Goal: Task Accomplishment & Management: Manage account settings

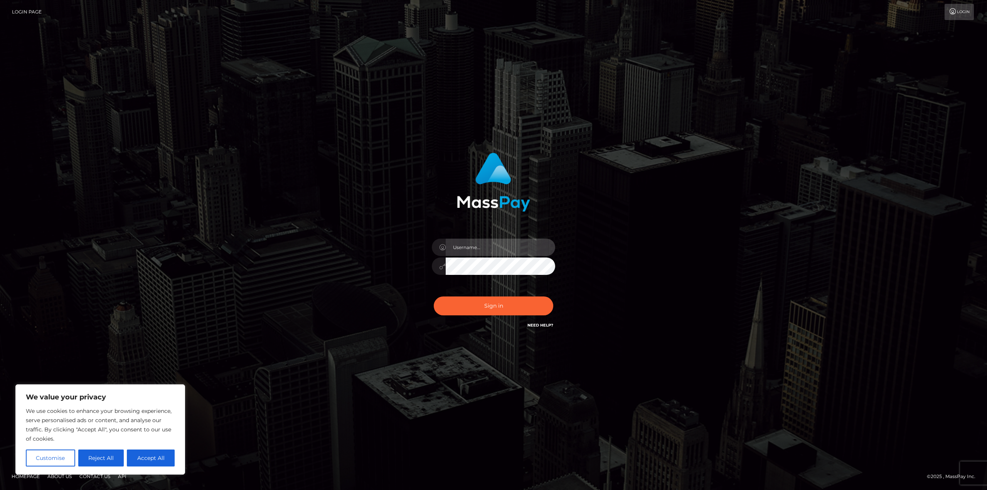
click at [516, 249] on input "text" at bounding box center [501, 247] width 110 height 17
type input "tiffomarie2010@gmail.com"
click at [512, 302] on button "Sign in" at bounding box center [494, 306] width 120 height 19
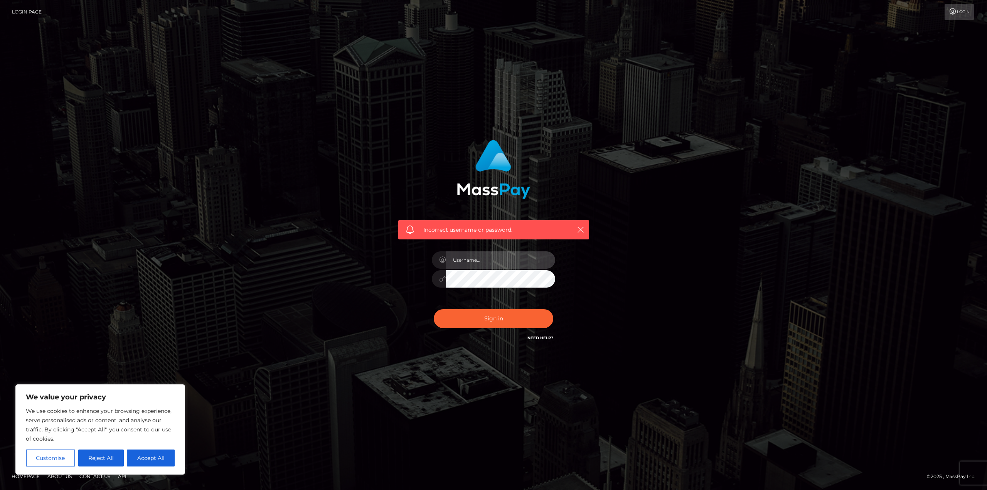
click at [499, 262] on input "text" at bounding box center [501, 259] width 110 height 17
click at [661, 251] on div "Incorrect username or password." at bounding box center [494, 245] width 440 height 222
click at [539, 336] on link "Need Help?" at bounding box center [540, 337] width 26 height 5
click at [646, 174] on div "Incorrect username or password." at bounding box center [494, 245] width 440 height 222
click at [482, 259] on input "text" at bounding box center [501, 259] width 110 height 17
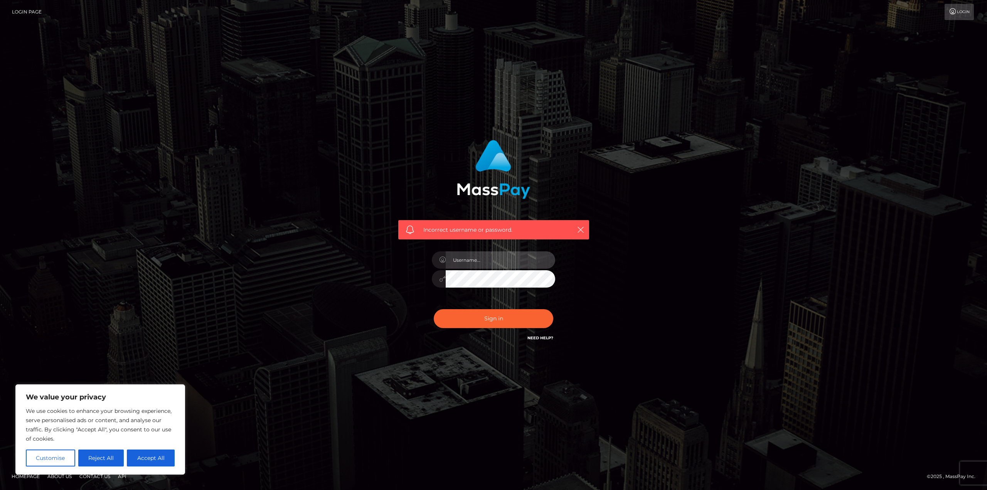
type input "tiffomarie2010@gmail.com"
click at [438, 278] on div at bounding box center [439, 278] width 14 height 17
click at [440, 279] on icon at bounding box center [442, 279] width 7 height 6
click at [472, 317] on button "Sign in" at bounding box center [494, 318] width 120 height 19
click at [484, 263] on input "text" at bounding box center [501, 259] width 110 height 17
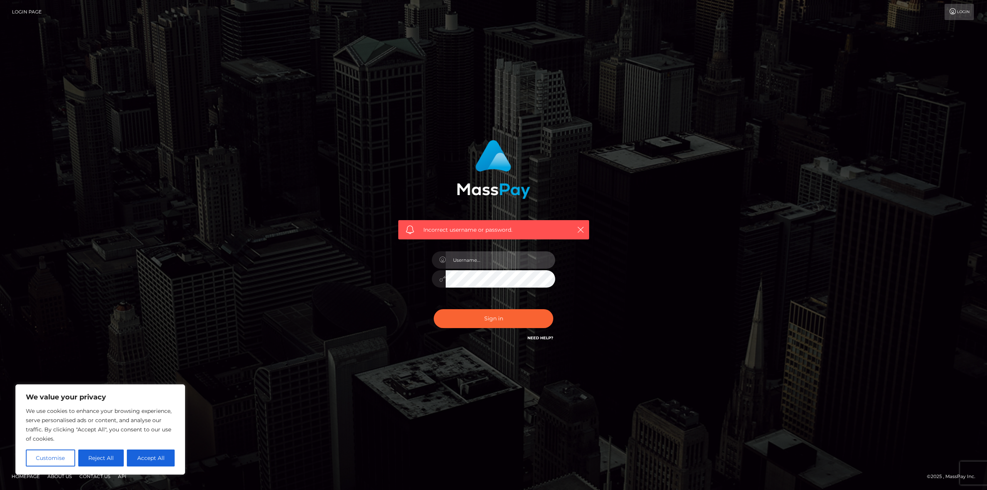
click at [517, 257] on input "text" at bounding box center [501, 259] width 110 height 17
click at [512, 259] on input "[EMAIL_ADDRESS][DOMAIN_NAME]" at bounding box center [501, 259] width 110 height 17
type input "PrettyLadyTiffo"
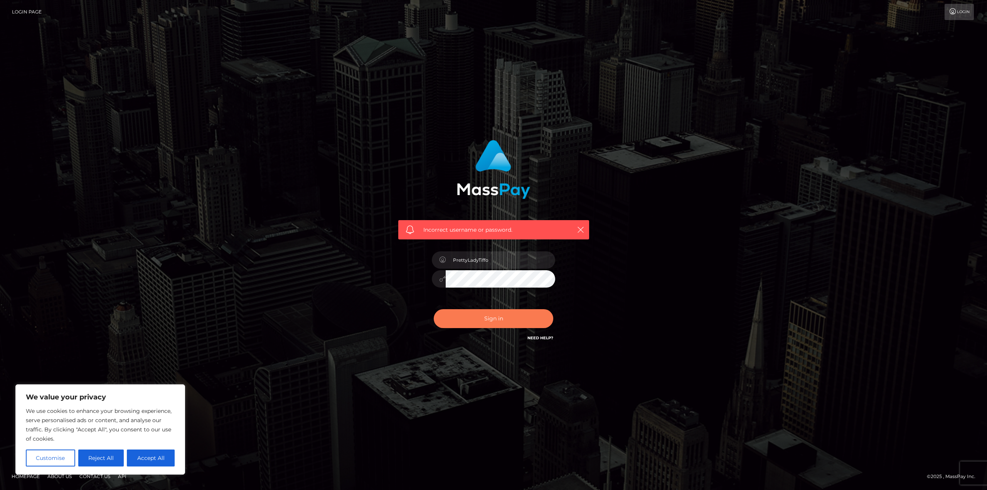
click at [463, 325] on button "Sign in" at bounding box center [494, 318] width 120 height 19
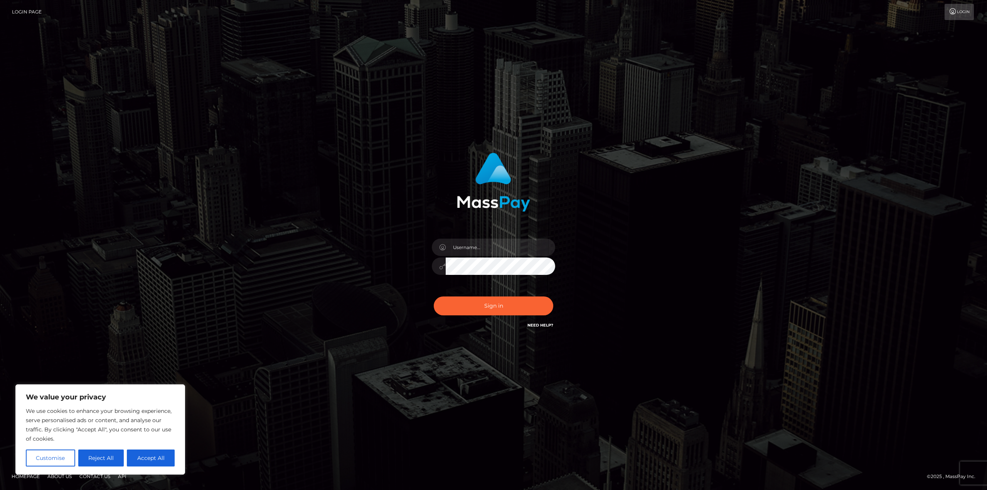
click at [472, 234] on div at bounding box center [493, 262] width 135 height 59
click at [476, 248] on input "text" at bounding box center [501, 247] width 110 height 17
type input "[EMAIL_ADDRESS][DOMAIN_NAME]"
click at [486, 307] on button "Sign in" at bounding box center [494, 306] width 120 height 19
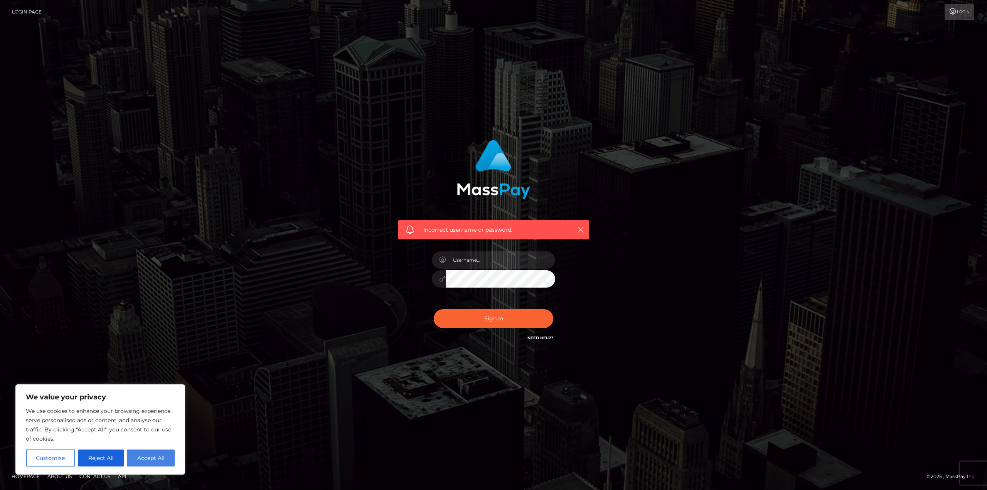
click at [145, 460] on button "Accept All" at bounding box center [151, 458] width 48 height 17
checkbox input "true"
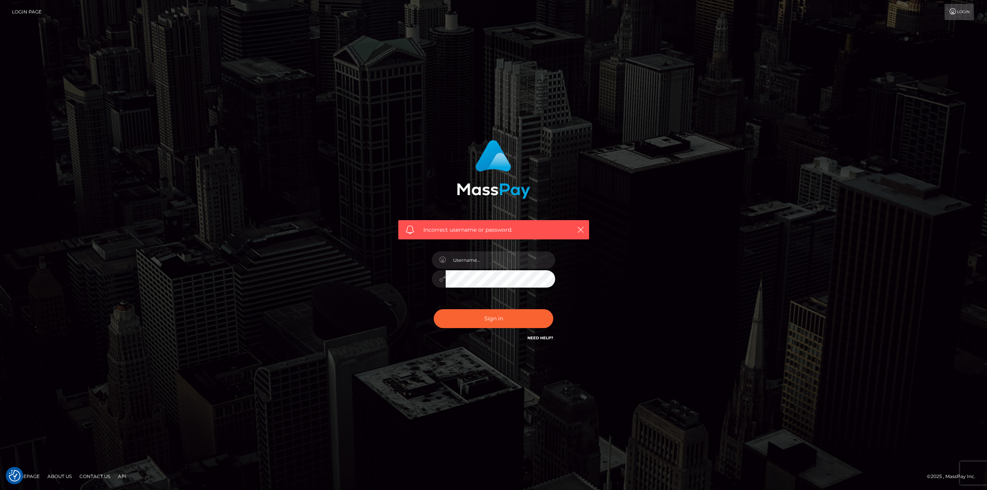
click at [541, 338] on link "Need Help?" at bounding box center [540, 337] width 26 height 5
click at [485, 263] on input "text" at bounding box center [501, 259] width 110 height 17
type input "tiffomarie2010@gmail.com"
click at [507, 312] on button "Sign in" at bounding box center [494, 318] width 120 height 19
click at [541, 332] on div "Sign in Need Help?" at bounding box center [493, 322] width 135 height 34
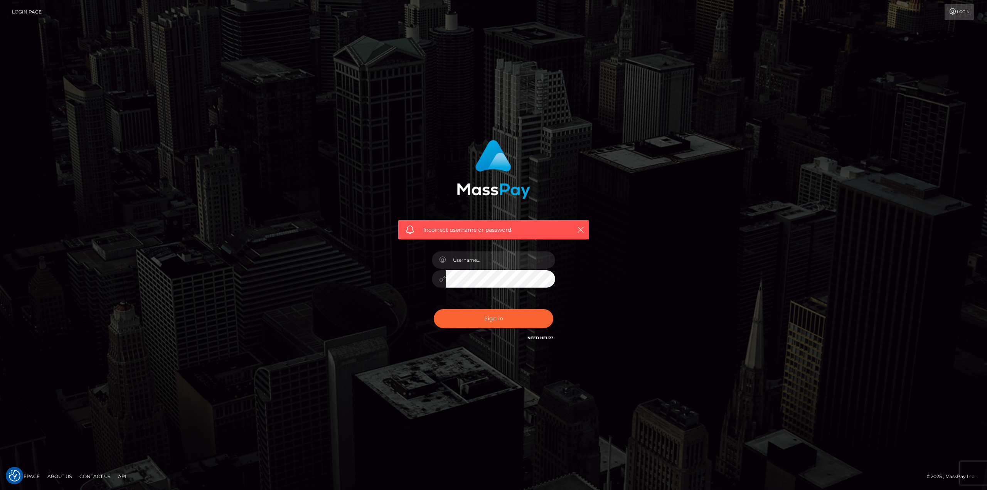
click at [540, 339] on link "Need Help?" at bounding box center [540, 337] width 26 height 5
click at [93, 476] on link "Contact Us" at bounding box center [94, 476] width 37 height 12
click at [499, 263] on input "text" at bounding box center [501, 259] width 110 height 17
type input "tiffomarie2010@gmail.com"
click at [468, 318] on button "Sign in" at bounding box center [494, 318] width 120 height 19
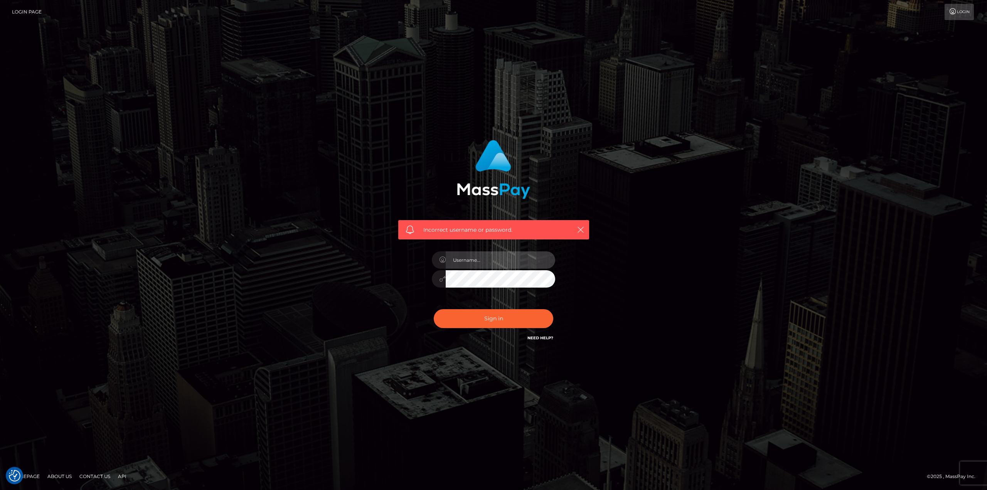
click at [473, 268] on input "text" at bounding box center [501, 259] width 110 height 17
type input "[EMAIL_ADDRESS][DOMAIN_NAME]"
click at [440, 334] on div "Sign in Need Help?" at bounding box center [493, 322] width 135 height 34
click at [455, 317] on button "Sign in" at bounding box center [494, 318] width 120 height 19
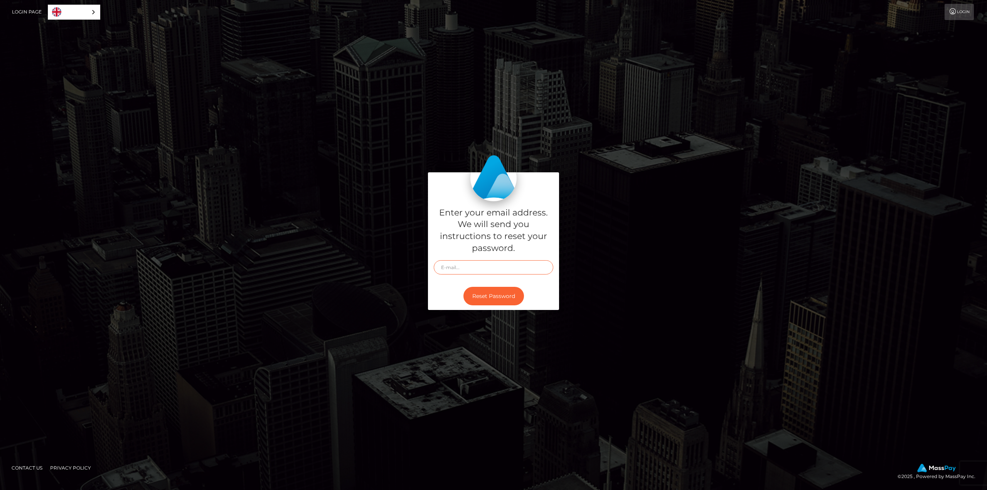
click at [495, 265] on input "text" at bounding box center [494, 267] width 120 height 14
type input "[EMAIL_ADDRESS][DOMAIN_NAME]"
click at [495, 297] on button "Reset Password" at bounding box center [493, 296] width 61 height 19
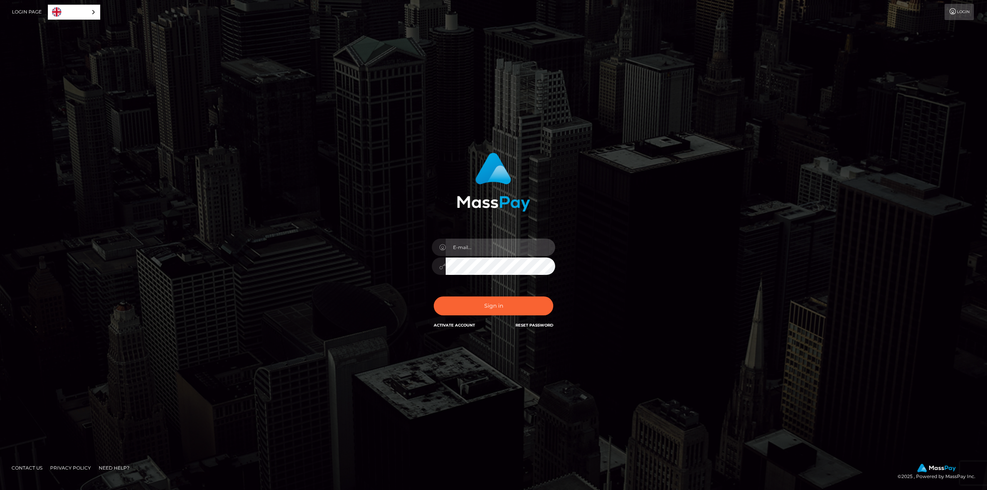
type input "[EMAIL_ADDRESS][DOMAIN_NAME]"
click at [461, 302] on button "Sign in" at bounding box center [494, 306] width 120 height 19
